Goal: Transaction & Acquisition: Purchase product/service

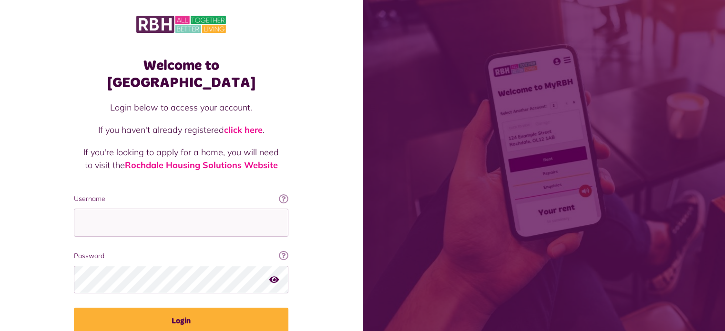
type input "**********"
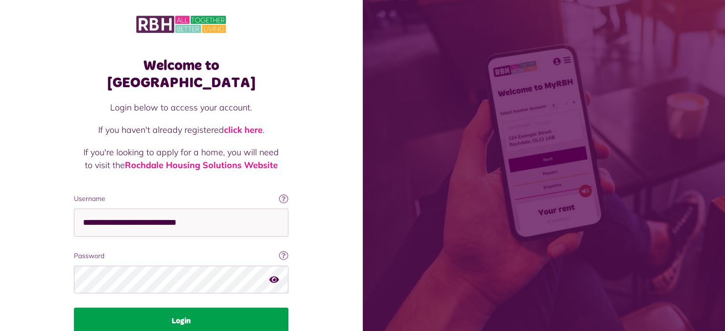
click at [242, 310] on button "Login" at bounding box center [181, 321] width 214 height 27
click at [238, 308] on button "Login" at bounding box center [181, 321] width 214 height 27
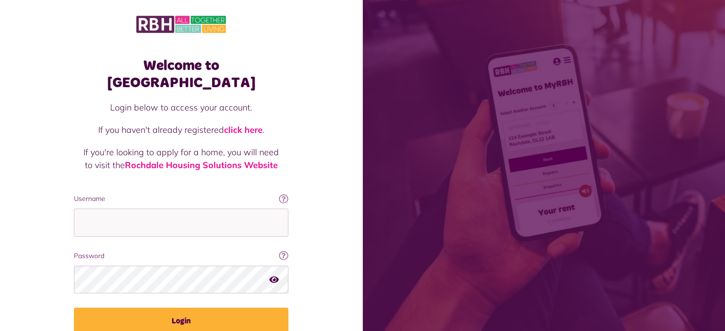
type input "**********"
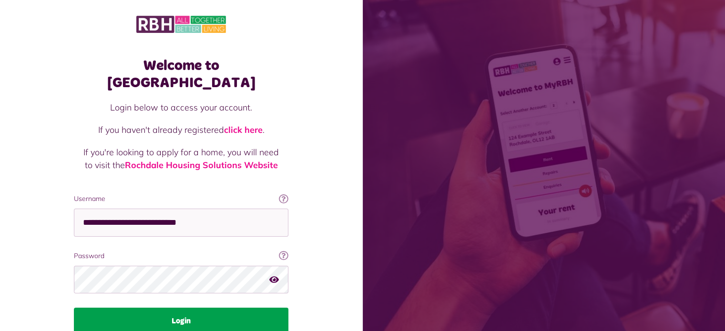
click at [184, 308] on button "Login" at bounding box center [181, 321] width 214 height 27
click at [189, 308] on button "Login" at bounding box center [181, 321] width 214 height 27
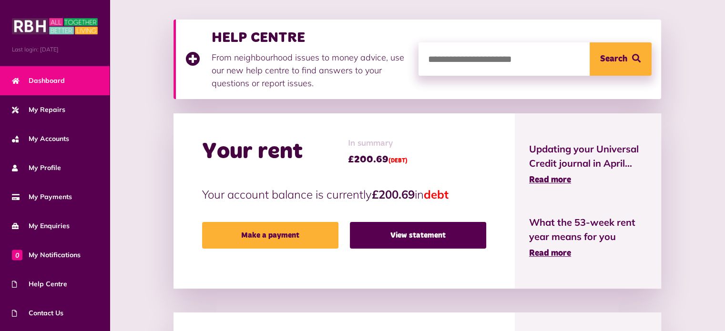
scroll to position [126, 0]
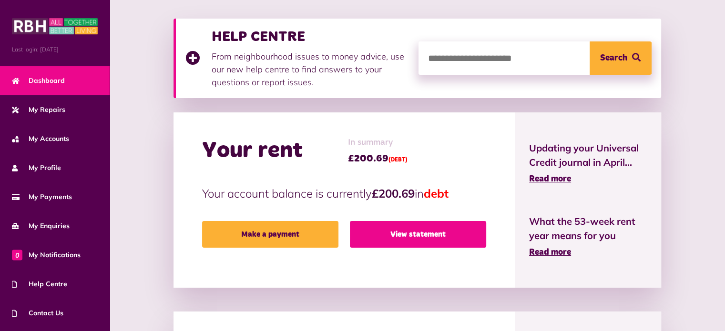
click at [432, 238] on link "View statement" at bounding box center [418, 234] width 136 height 27
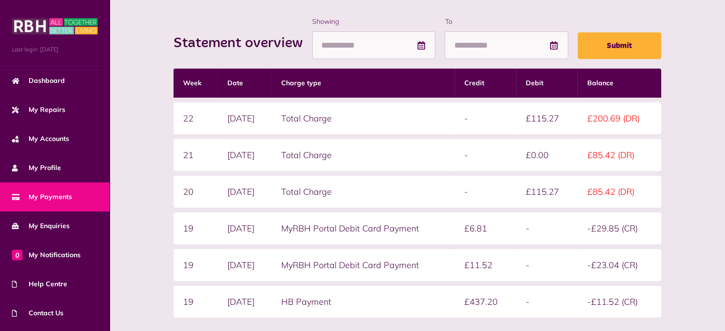
scroll to position [127, 0]
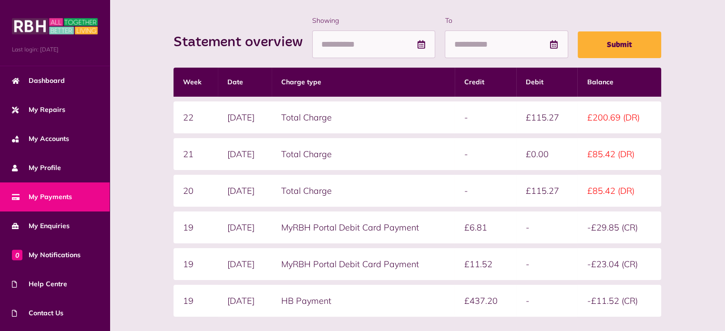
click at [484, 326] on form "Statement overview Showing To Submit Week Date Charge type Credit Debit Balance…" at bounding box center [416, 183] width 487 height 335
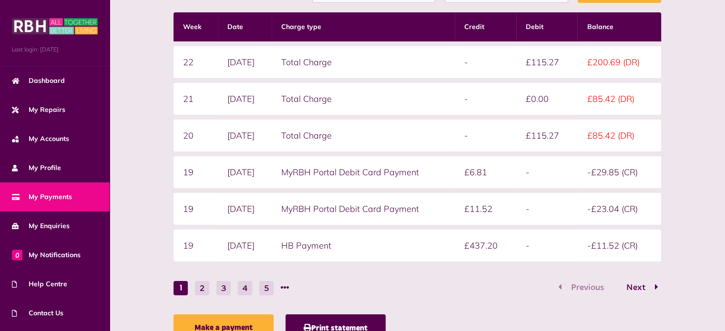
scroll to position [223, 0]
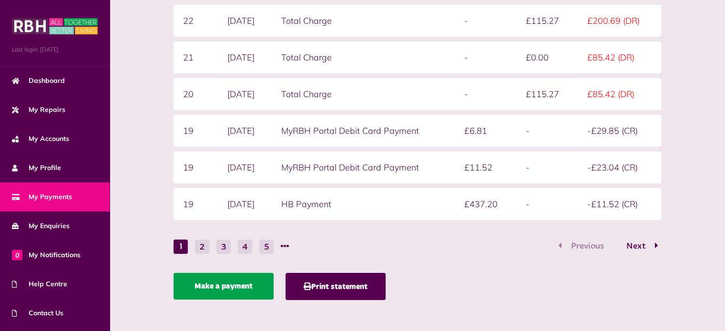
click at [232, 286] on link "Make a payment" at bounding box center [223, 286] width 100 height 27
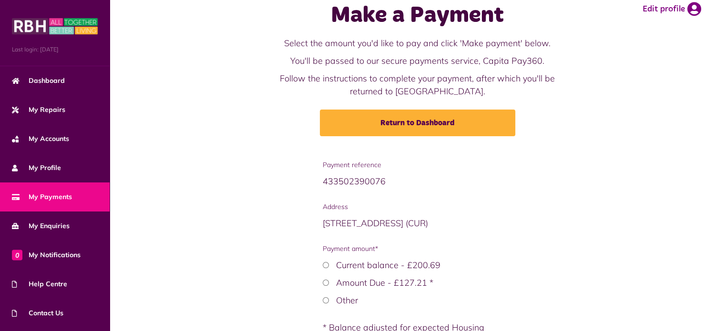
scroll to position [21, 0]
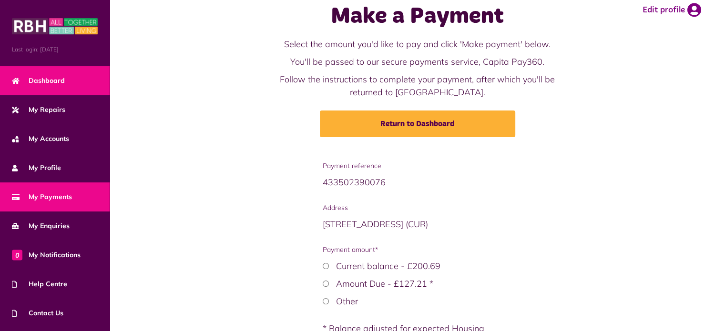
click at [59, 84] on span "Dashboard" at bounding box center [38, 81] width 53 height 10
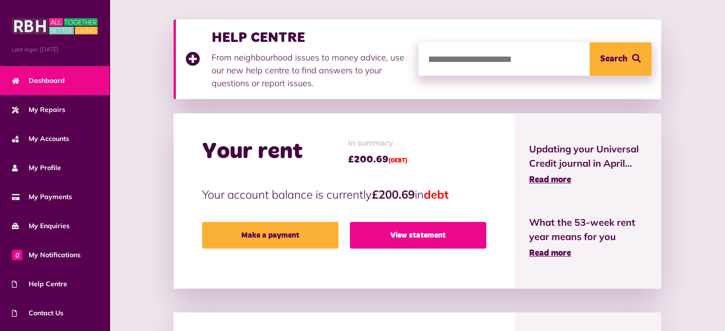
scroll to position [126, 0]
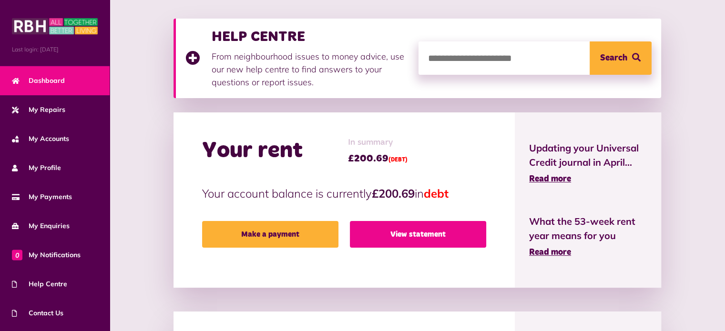
click at [411, 234] on link "View statement" at bounding box center [418, 234] width 136 height 27
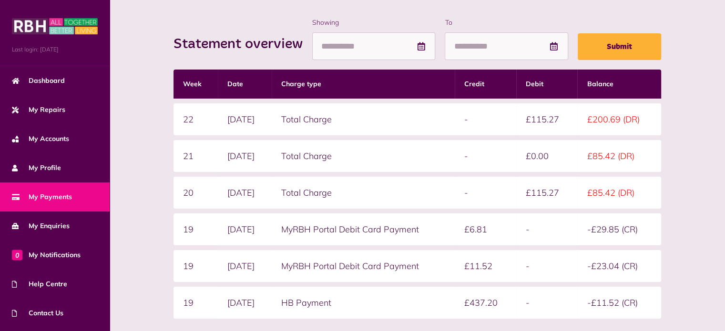
scroll to position [126, 0]
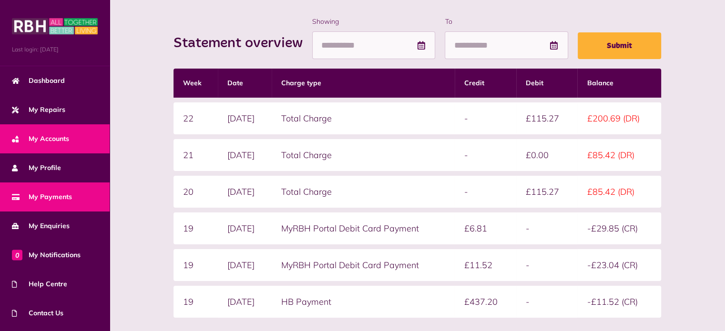
click at [41, 139] on span "My Accounts" at bounding box center [40, 139] width 57 height 10
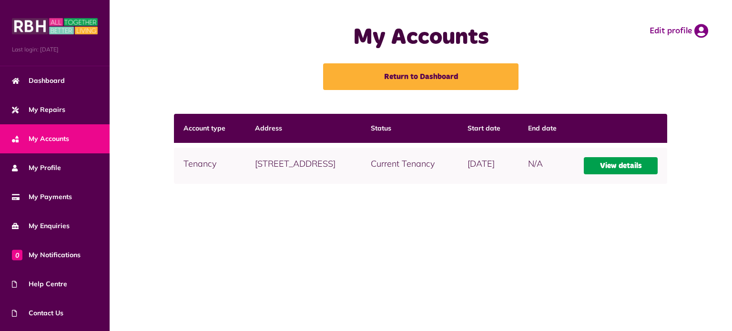
click at [634, 165] on link "View details" at bounding box center [621, 165] width 74 height 17
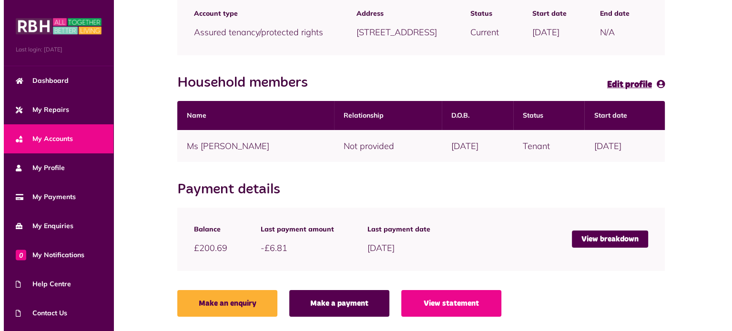
scroll to position [161, 0]
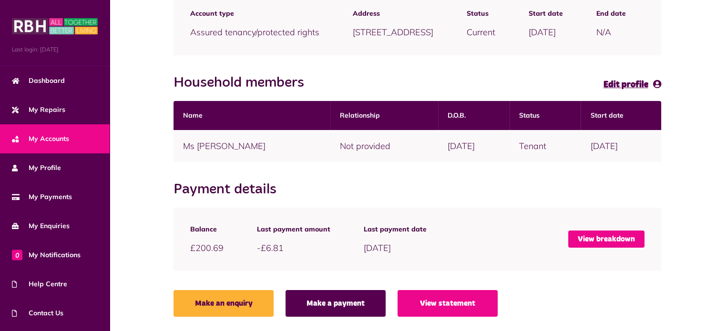
click at [621, 237] on link "View breakdown" at bounding box center [606, 239] width 76 height 17
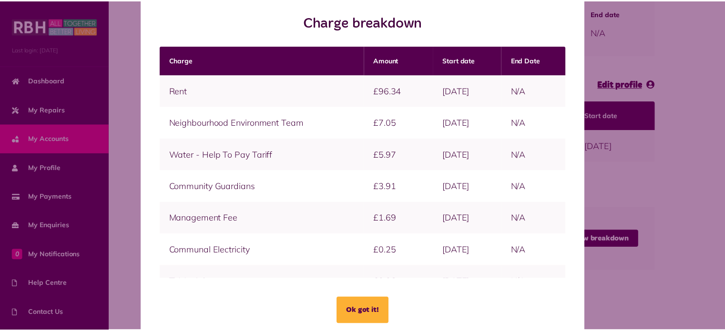
scroll to position [0, 0]
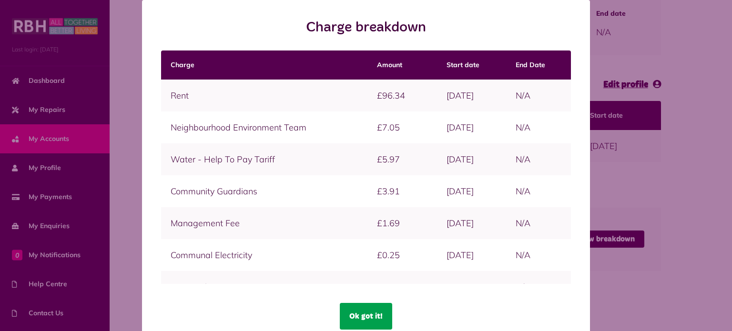
click at [353, 318] on button "Ok got it!" at bounding box center [366, 316] width 52 height 27
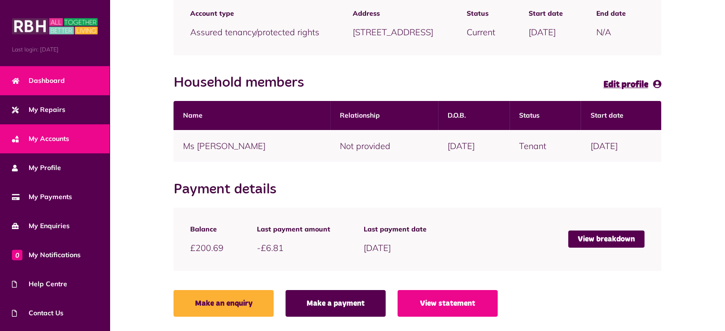
click at [28, 80] on span "Dashboard" at bounding box center [38, 81] width 53 height 10
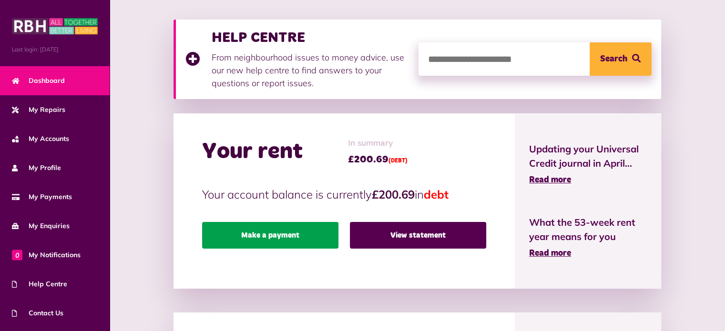
scroll to position [126, 0]
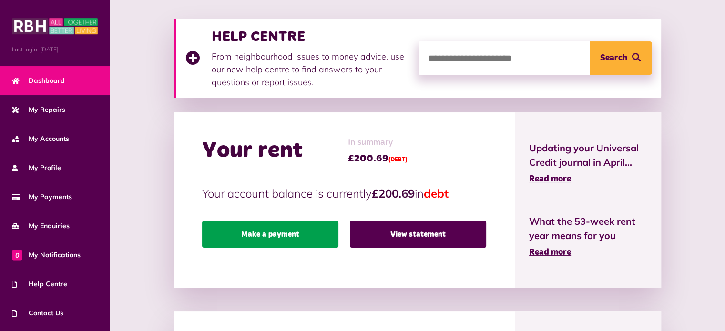
click at [266, 236] on link "Make a payment" at bounding box center [270, 234] width 136 height 27
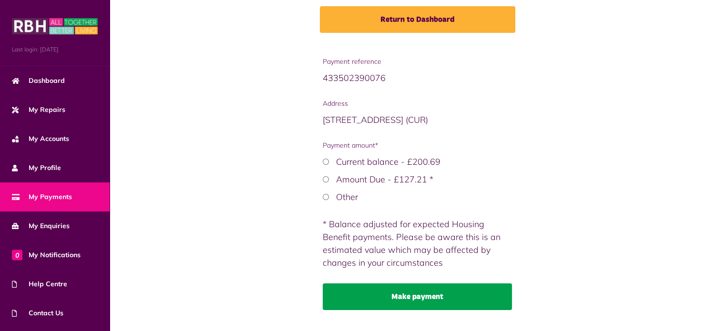
scroll to position [126, 0]
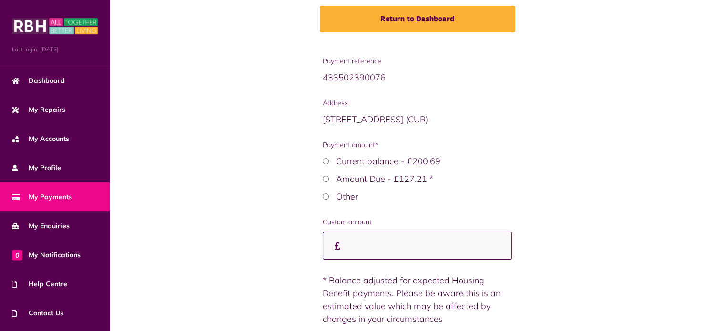
click at [368, 245] on input "Custom amount" at bounding box center [417, 246] width 189 height 28
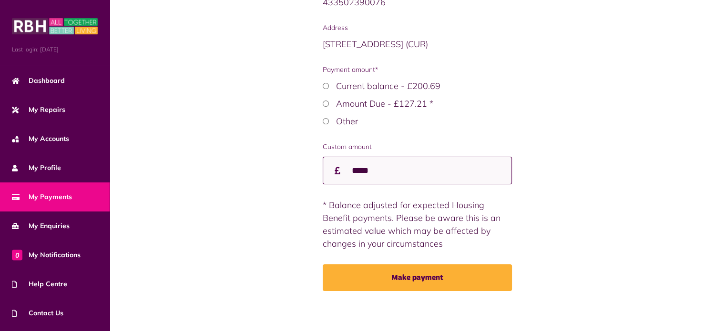
scroll to position [204, 0]
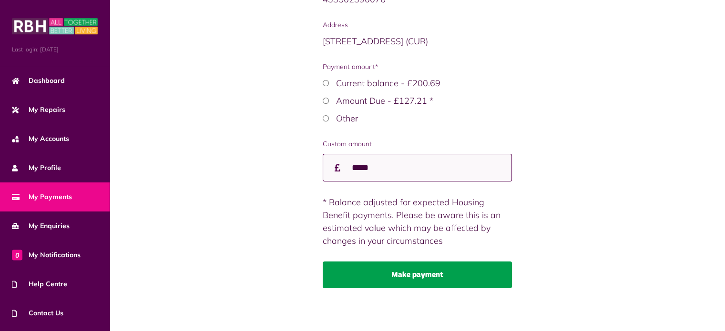
type input "*****"
click at [409, 278] on button "Make payment" at bounding box center [417, 275] width 189 height 27
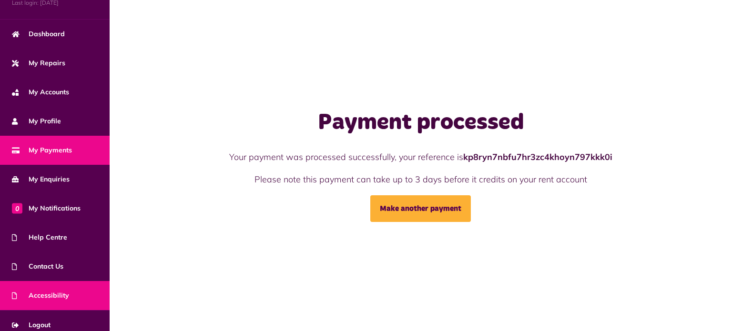
scroll to position [54, 0]
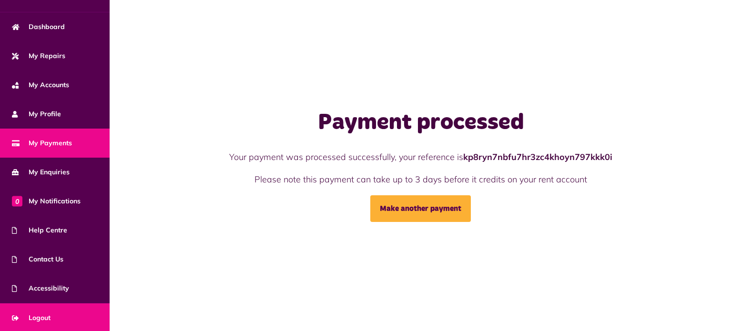
click at [51, 318] on span "Logout" at bounding box center [31, 318] width 39 height 10
